Goal: Transaction & Acquisition: Purchase product/service

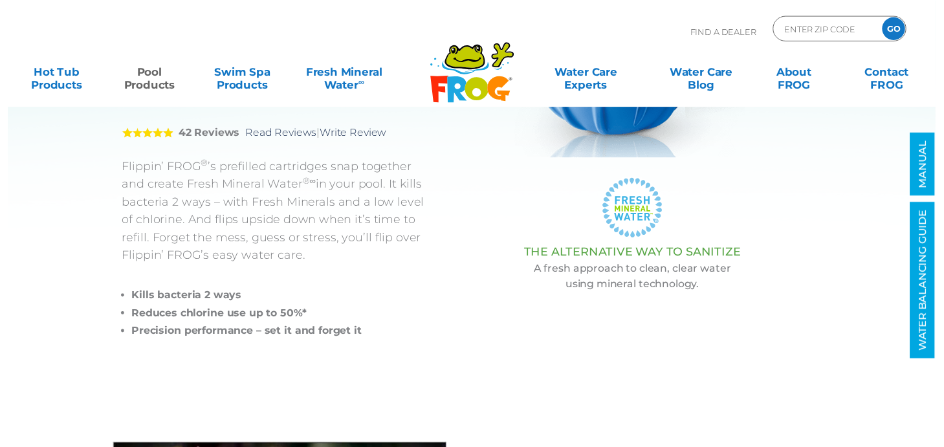
scroll to position [298, 0]
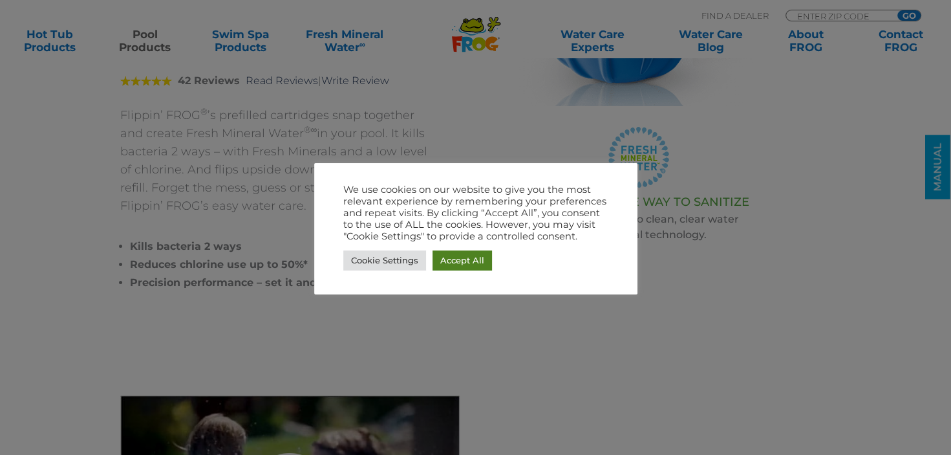
click at [472, 267] on link "Accept All" at bounding box center [462, 260] width 59 height 20
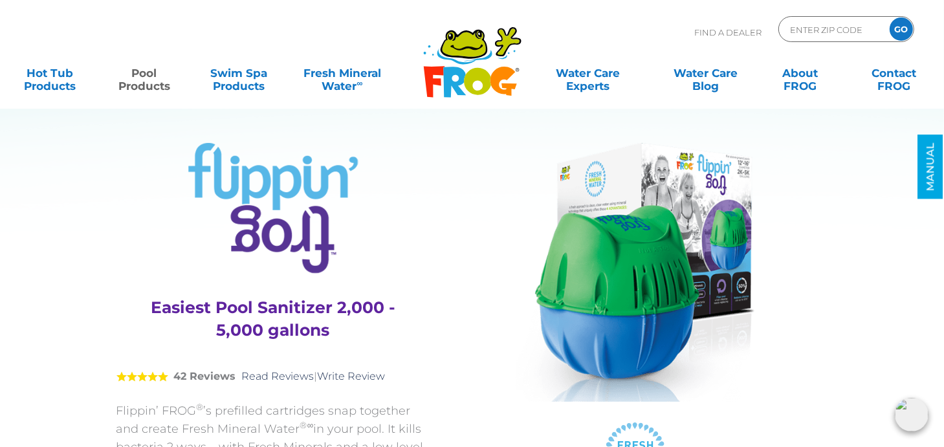
scroll to position [0, 0]
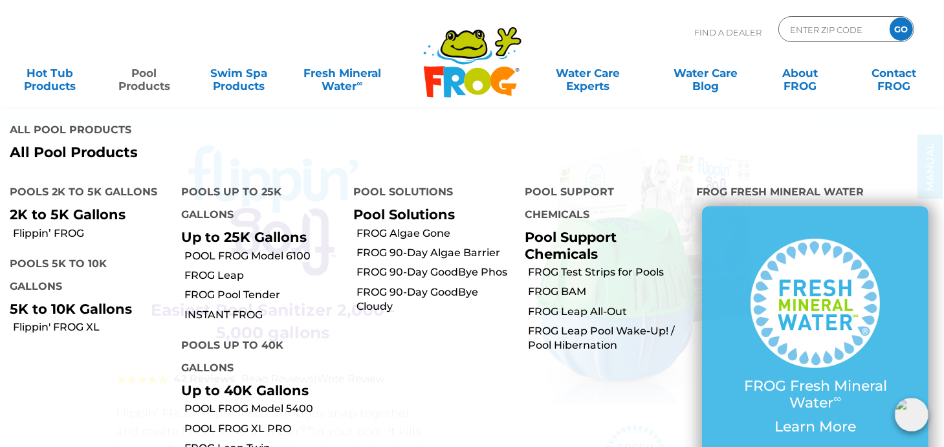
click at [138, 79] on link "Pool Products" at bounding box center [144, 73] width 74 height 26
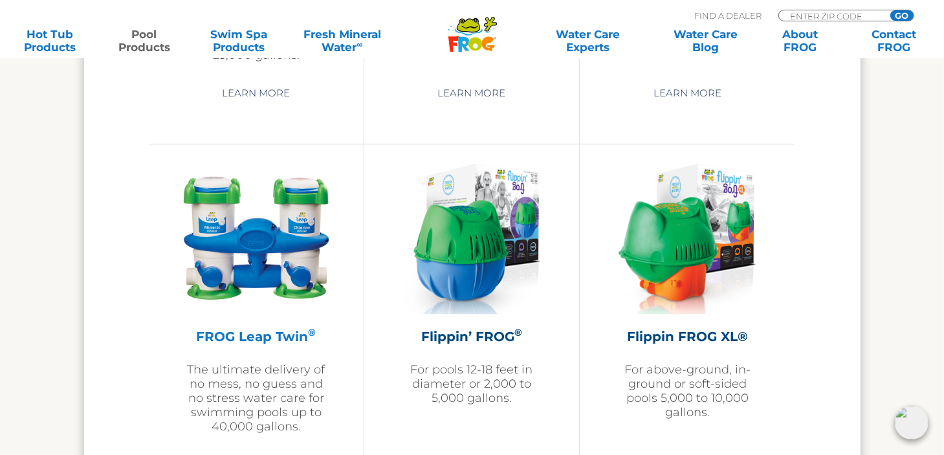
scroll to position [2636, 0]
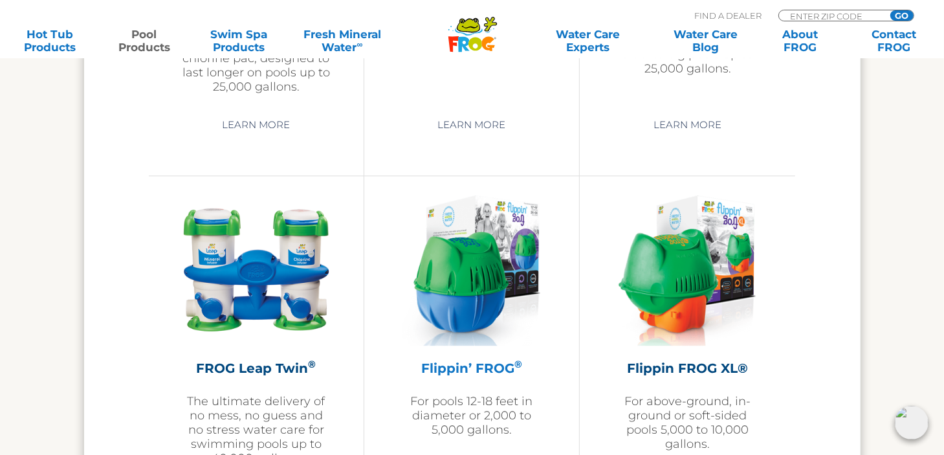
click at [455, 257] on img at bounding box center [471, 270] width 138 height 150
